Goal: Task Accomplishment & Management: Use online tool/utility

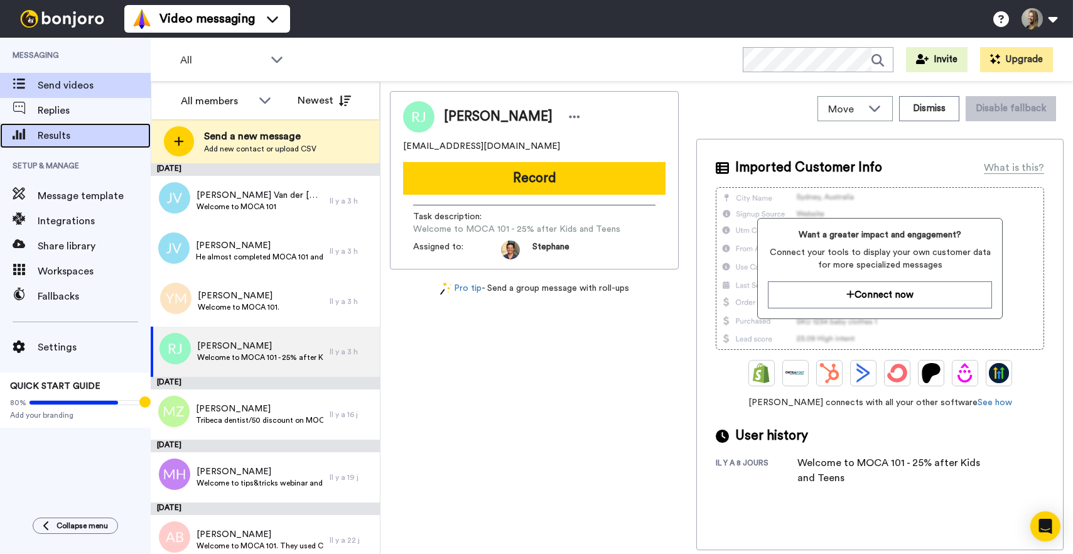
click at [68, 146] on div "Results" at bounding box center [75, 135] width 151 height 25
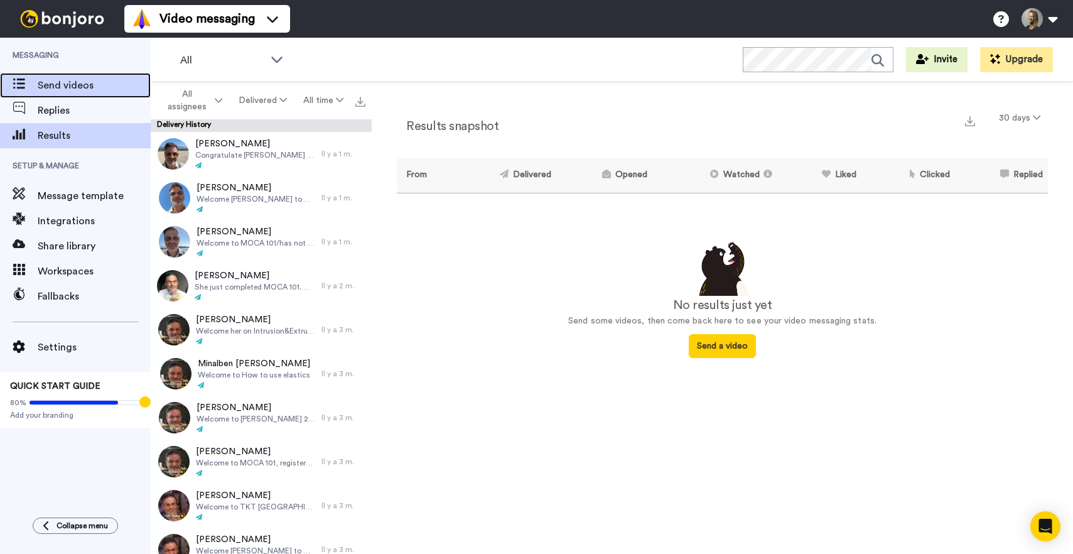
click at [75, 89] on span "Send videos" at bounding box center [94, 85] width 113 height 15
